Goal: Transaction & Acquisition: Download file/media

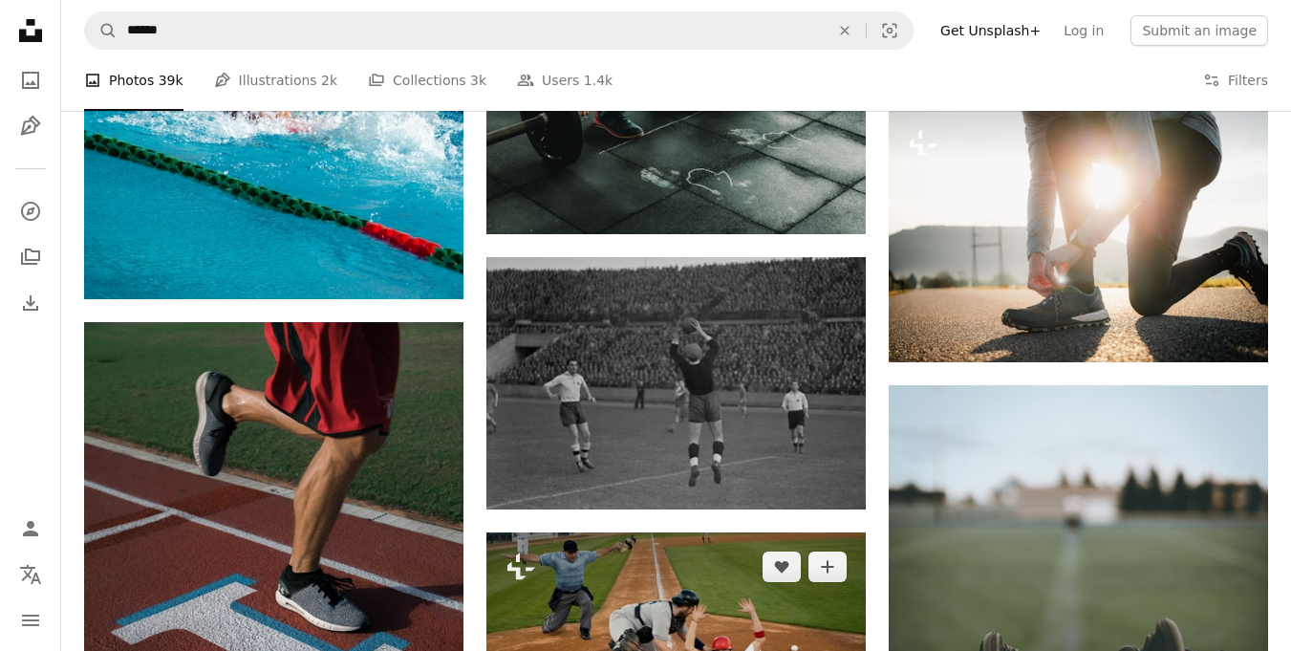
scroll to position [8208, 0]
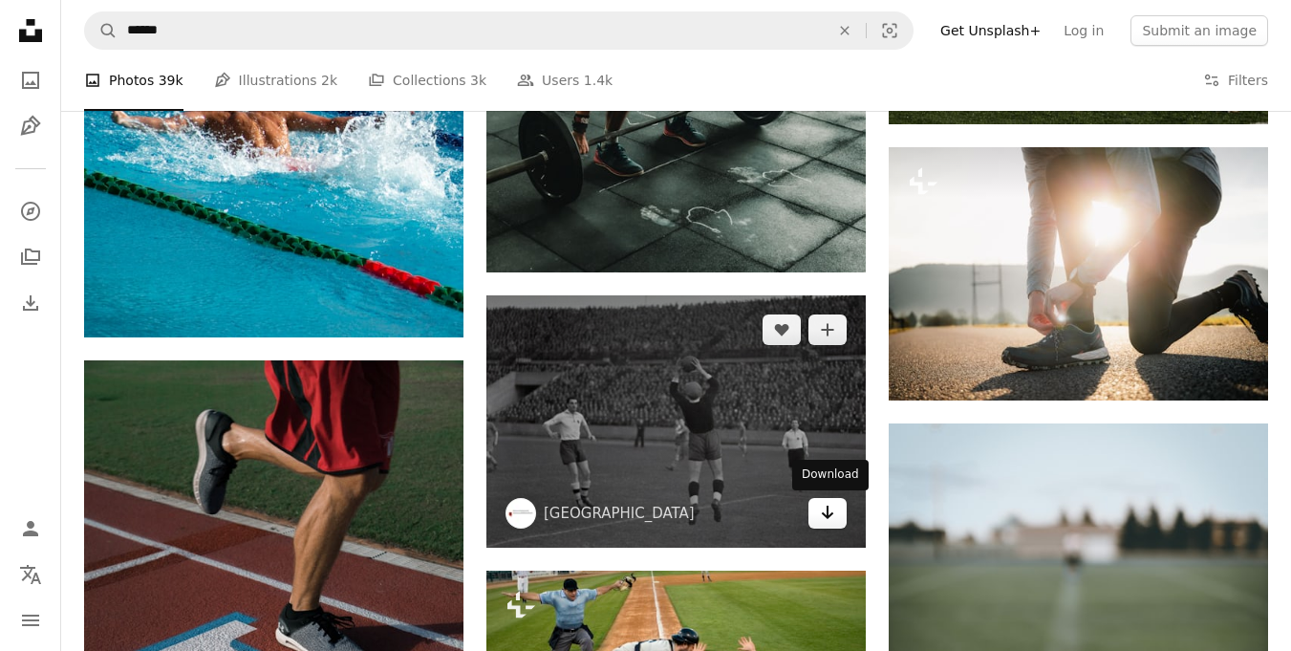
click at [827, 506] on icon "Download" at bounding box center [828, 512] width 12 height 13
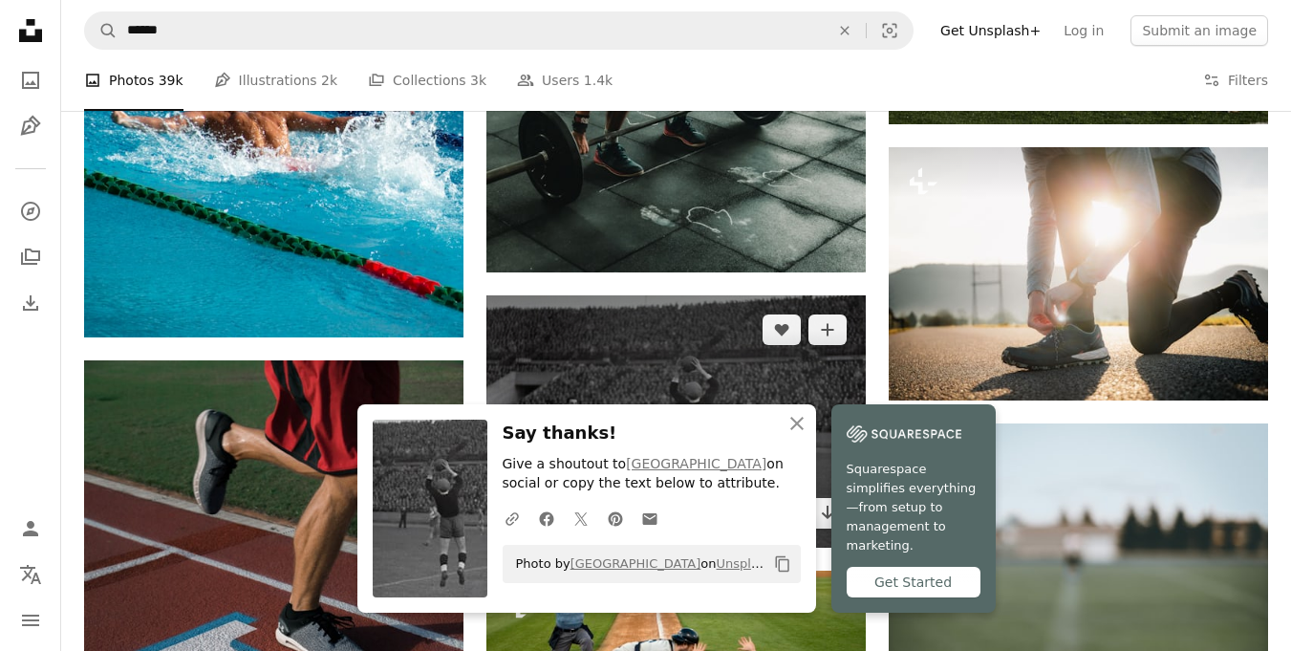
click at [647, 371] on img at bounding box center [675, 421] width 379 height 252
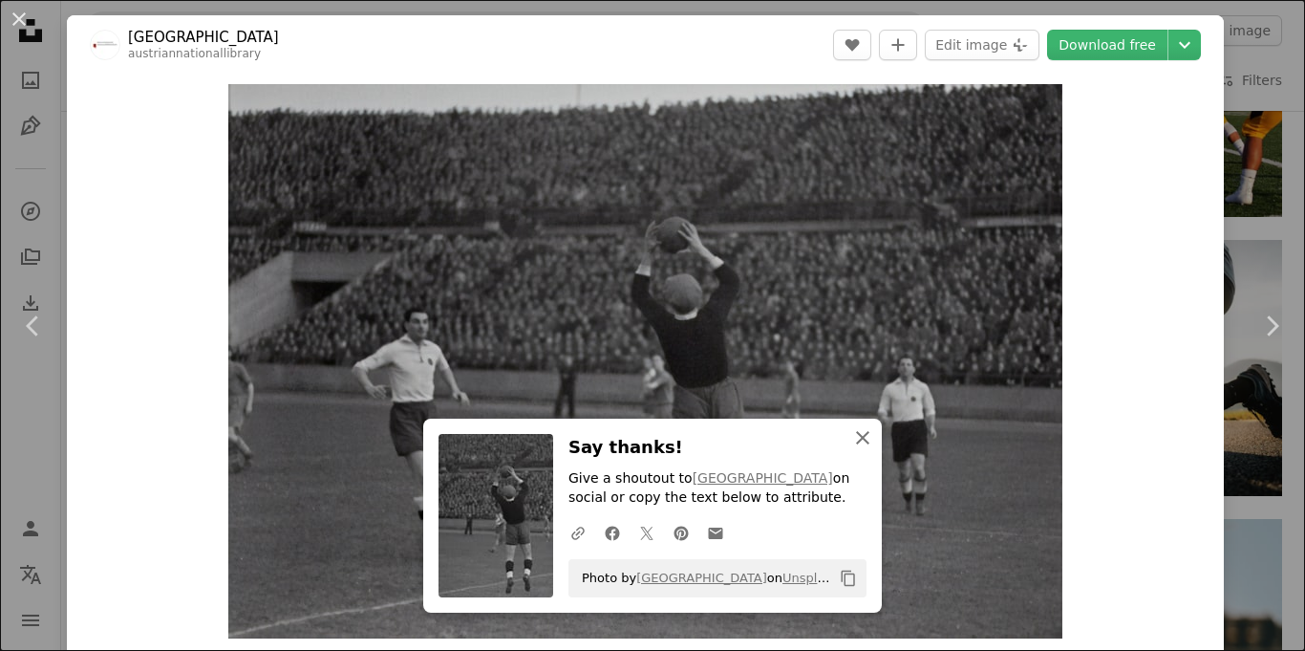
click at [862, 429] on icon "An X shape" at bounding box center [862, 437] width 23 height 23
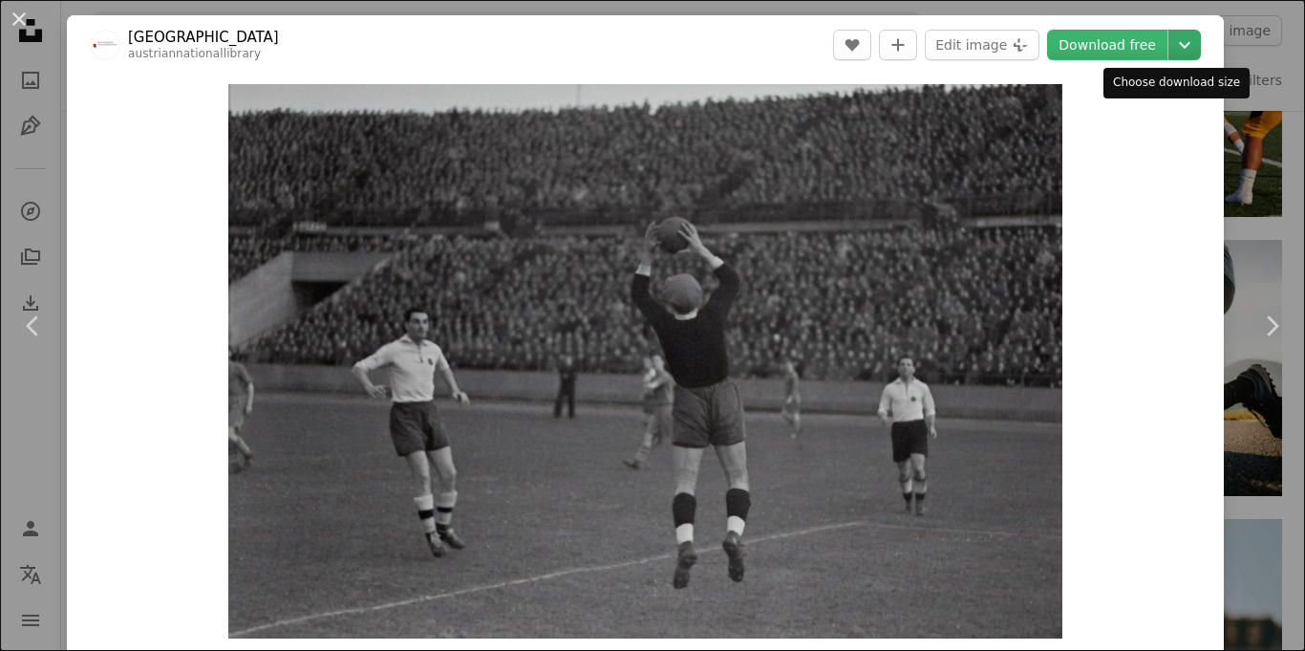
click at [1179, 43] on icon "Choose download size" at bounding box center [1184, 45] width 11 height 7
click at [1232, 230] on dialog "An X shape Chevron left Chevron right Austrian National Library austriannationa…" at bounding box center [652, 325] width 1305 height 651
click at [1239, 372] on link "Chevron right" at bounding box center [1272, 325] width 67 height 183
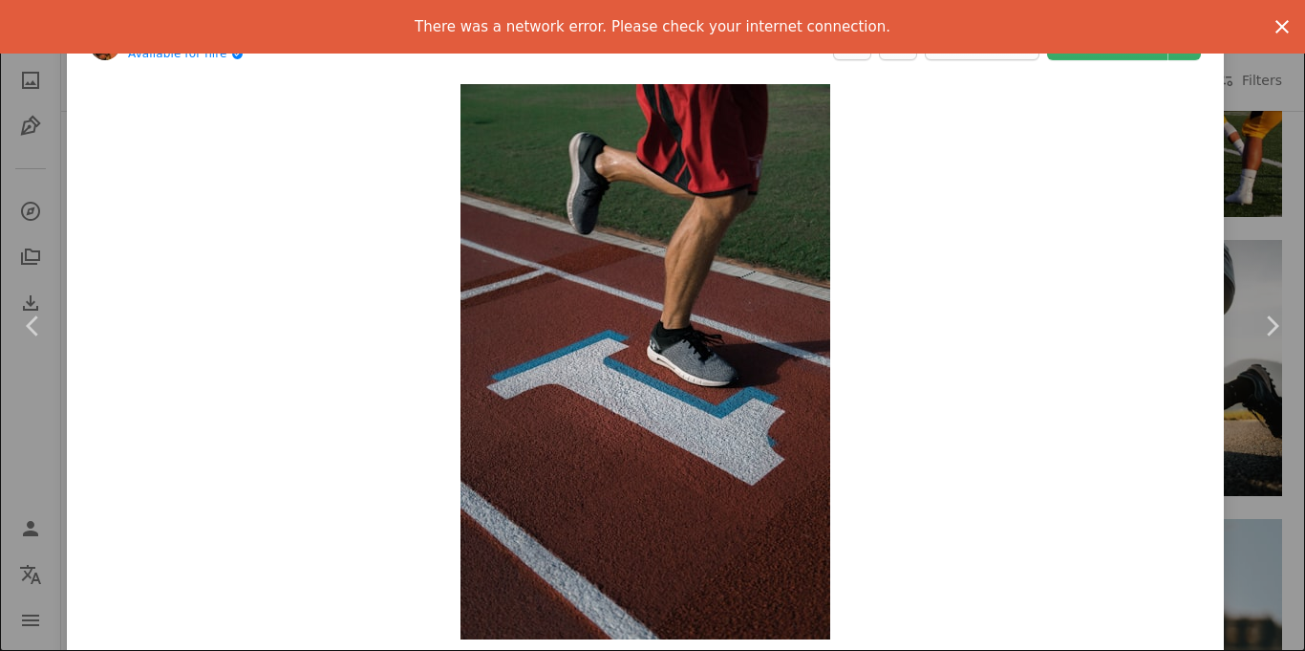
click at [1273, 28] on icon "An X shape" at bounding box center [1282, 26] width 23 height 23
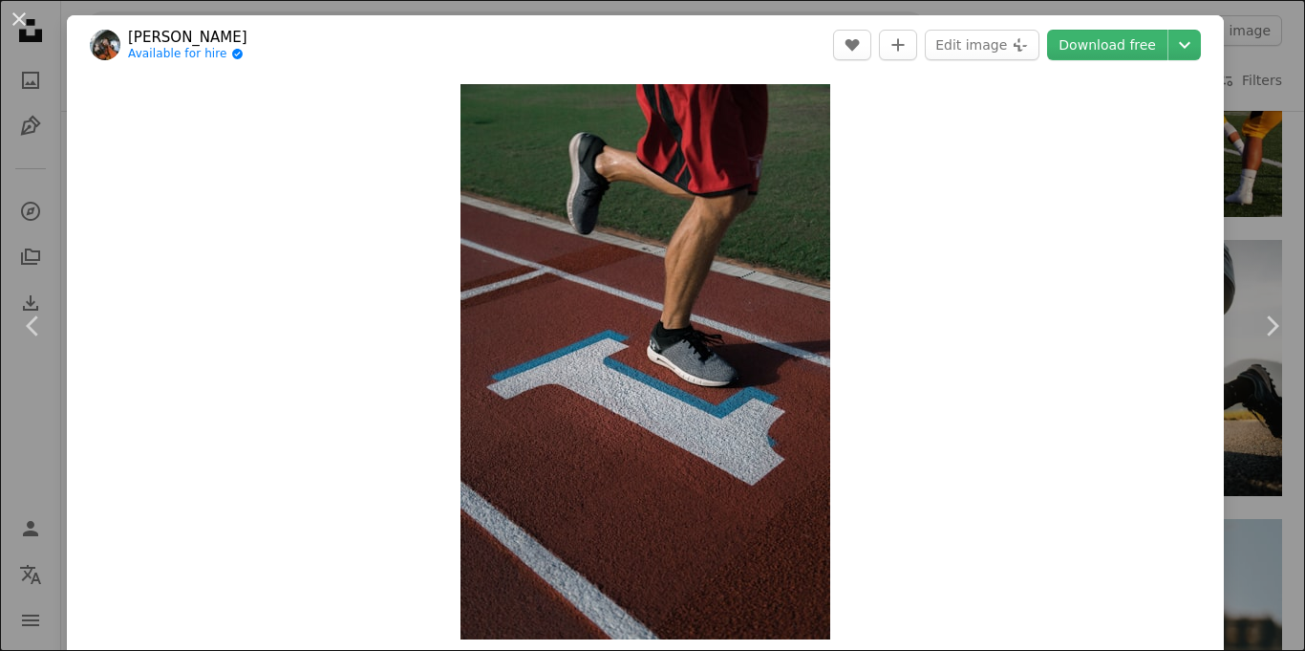
click at [1239, 91] on div "An X shape Chevron left Chevron right [PERSON_NAME] Available for hire A checkm…" at bounding box center [652, 325] width 1305 height 651
